Goal: Task Accomplishment & Management: Complete application form

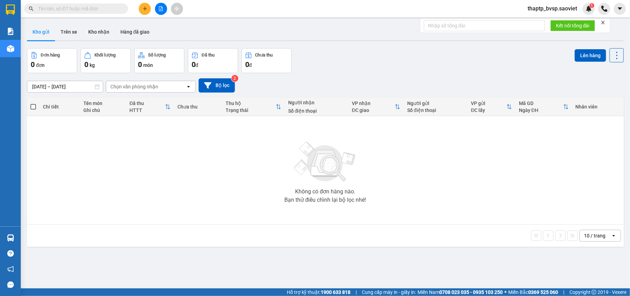
click at [521, 179] on div "Không có đơn hàng nào. Bạn thử điều chỉnh lại bộ lọc nhé!" at bounding box center [325, 170] width 590 height 104
click at [139, 5] on div at bounding box center [161, 9] width 52 height 12
drag, startPoint x: 79, startPoint y: 201, endPoint x: 84, endPoint y: 106, distance: 95.7
click at [79, 200] on div "Không có đơn hàng nào. Bạn thử điều chỉnh lại bộ lọc nhé!" at bounding box center [325, 170] width 590 height 104
click at [147, 10] on icon "plus" at bounding box center [145, 8] width 5 height 5
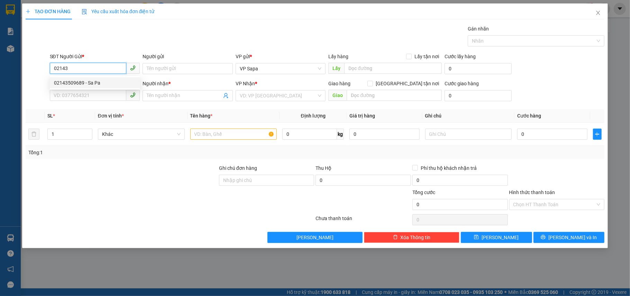
click at [75, 79] on div "02143509689 - Sa Pa" at bounding box center [95, 82] width 90 height 11
type input "02143509689"
type input "Sa Pa"
type input "0913302233"
type input "Bác Bằng"
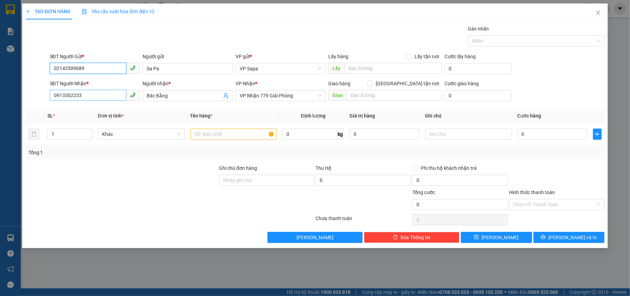
type input "02143509689"
drag, startPoint x: 92, startPoint y: 93, endPoint x: 0, endPoint y: 103, distance: 92.6
click at [0, 103] on div "TẠO ĐƠN HÀNG Yêu cầu xuất hóa đơn điện tử Transit Pickup Surcharge Ids Transit …" at bounding box center [315, 148] width 630 height 296
drag, startPoint x: 83, startPoint y: 98, endPoint x: 0, endPoint y: 107, distance: 83.9
click at [0, 107] on div "TẠO ĐƠN HÀNG Yêu cầu xuất hóa đơn điện tử Transit Pickup Surcharge Ids Transit …" at bounding box center [315, 148] width 630 height 296
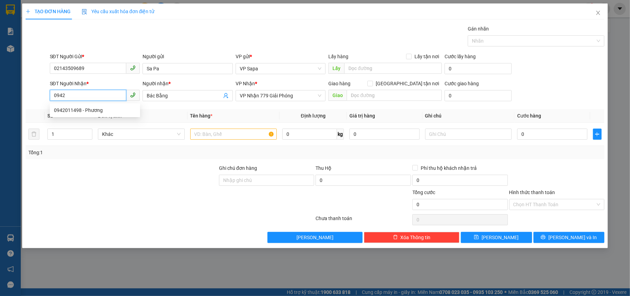
paste input "422689"
type input "0942422689"
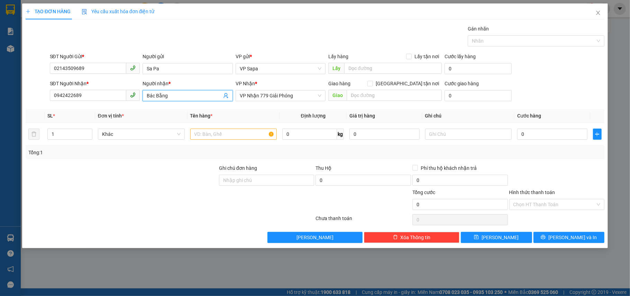
drag, startPoint x: 179, startPoint y: 95, endPoint x: 134, endPoint y: 101, distance: 45.5
click at [134, 101] on div "SĐT Người Nhận * 0942422689 Người nhận * Bác Bằng Bác Bằng VP Nhận * VP Nhận 77…" at bounding box center [327, 92] width 558 height 24
type input "khách quên quần áo"
click at [243, 138] on input "text" at bounding box center [233, 133] width 87 height 11
click at [289, 95] on span "VP Nhận 779 Giải Phóng" at bounding box center [281, 95] width 82 height 10
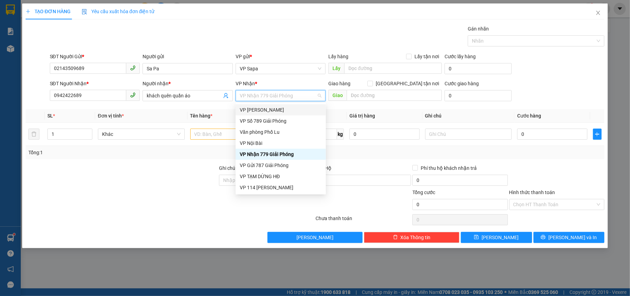
type input "7"
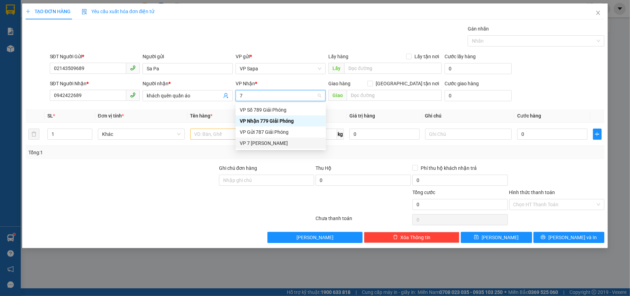
click at [298, 141] on div "VP 7 Phạm Văn Đồng" at bounding box center [281, 143] width 82 height 8
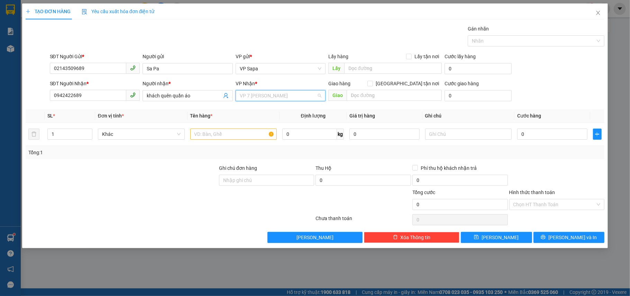
scroll to position [44, 0]
click at [201, 180] on div at bounding box center [122, 176] width 194 height 24
click at [224, 136] on input "text" at bounding box center [233, 133] width 87 height 11
type input "d"
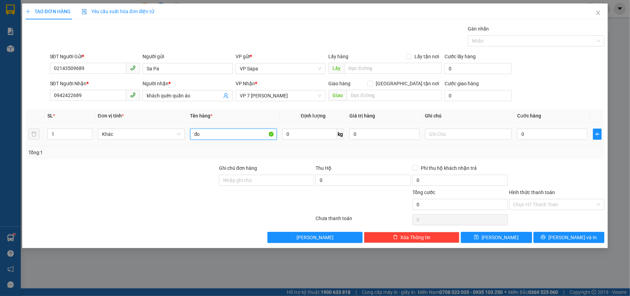
type input "đ"
type input "bọc đen đồ khách quên"
click at [372, 84] on input "Giao tận nơi" at bounding box center [370, 83] width 5 height 5
checkbox input "true"
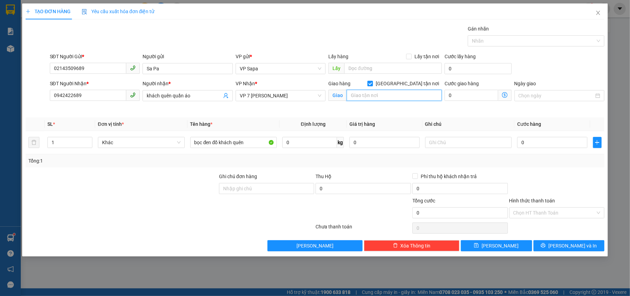
click at [402, 91] on input "text" at bounding box center [394, 95] width 95 height 11
type input "gọi ship hộ khách"
click at [554, 177] on div at bounding box center [557, 184] width 97 height 24
click at [545, 214] on input "Hình thức thanh toán" at bounding box center [555, 212] width 82 height 10
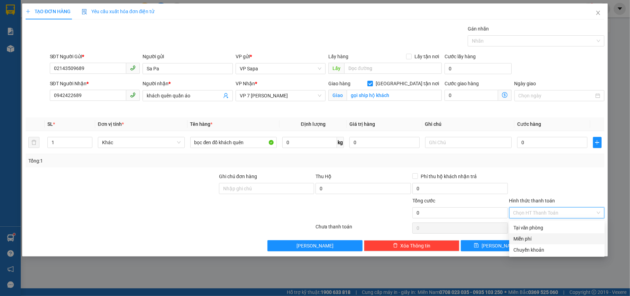
click at [524, 241] on div "Miễn phí" at bounding box center [557, 239] width 87 height 8
click at [533, 235] on div "Miễn phí" at bounding box center [557, 239] width 87 height 8
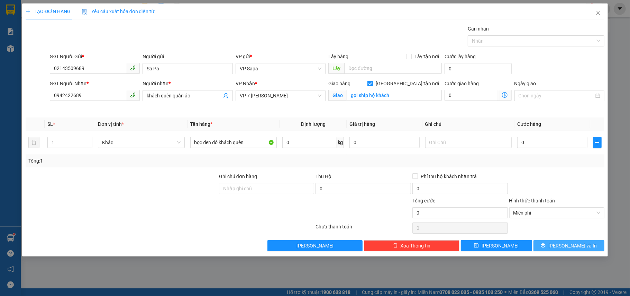
drag, startPoint x: 554, startPoint y: 245, endPoint x: 548, endPoint y: 244, distance: 6.0
click at [555, 245] on button "Lưu và In" at bounding box center [569, 245] width 71 height 11
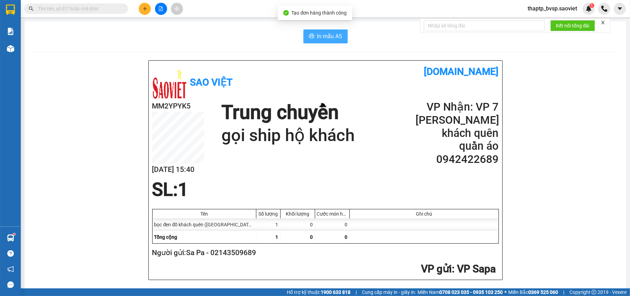
click at [323, 32] on span "In mẫu A5" at bounding box center [329, 36] width 25 height 9
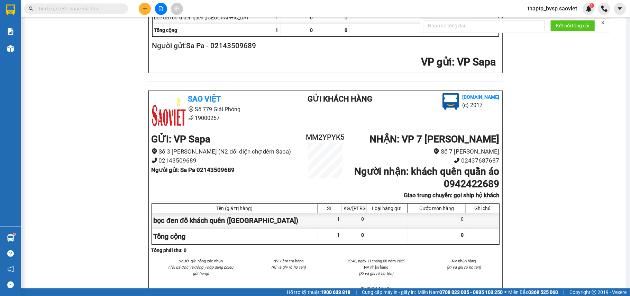
scroll to position [277, 0]
